Goal: Transaction & Acquisition: Purchase product/service

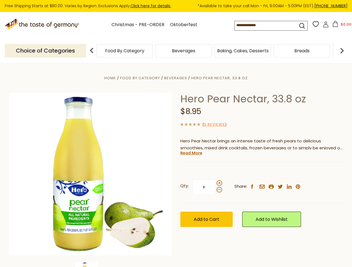
click at [176, 134] on div "Home Food By Category [GEOGRAPHIC_DATA] Hero Pear Nectar, 33.8 oz Hero Pear Nec…" at bounding box center [176, 182] width 343 height 215
click at [341, 26] on button "$0.00" at bounding box center [342, 25] width 24 height 8
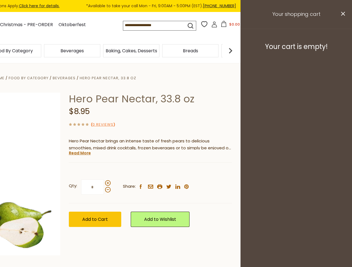
click at [102, 51] on div "Beverages" at bounding box center [72, 50] width 59 height 13
click at [41, 51] on div "Beverages" at bounding box center [13, 50] width 56 height 13
click at [342, 51] on h3 "Your cart is empty!" at bounding box center [296, 47] width 98 height 8
click at [176, 165] on div "Hero Pear Nectar, 33.8 oz $8.95 ( 0 Reviews ) Hero Pear Nectar brings an intens…" at bounding box center [150, 166] width 163 height 147
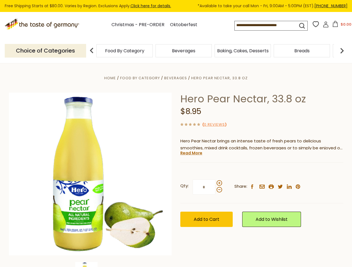
click at [90, 265] on div "Home Food By Category [GEOGRAPHIC_DATA] Hero Pear Nectar, 33.8 oz Hero Pear Nec…" at bounding box center [176, 182] width 343 height 215
click at [191, 153] on link "Read More" at bounding box center [191, 153] width 22 height 6
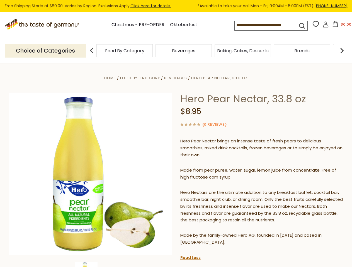
click at [219, 189] on p "Hero Nectars are the ultimate addition to any breakfast buffet, cocktail bar, s…" at bounding box center [261, 206] width 163 height 35
